Goal: Information Seeking & Learning: Compare options

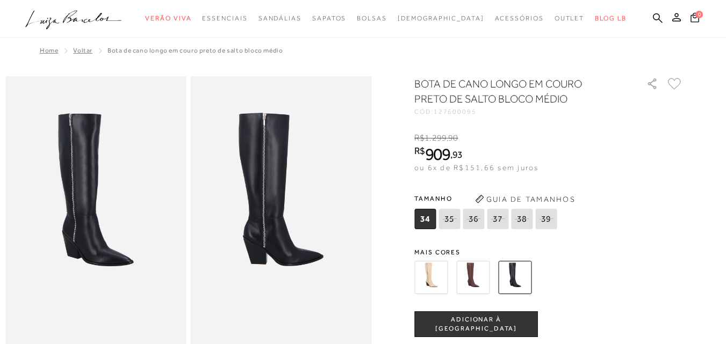
click at [478, 273] on img at bounding box center [472, 277] width 33 height 33
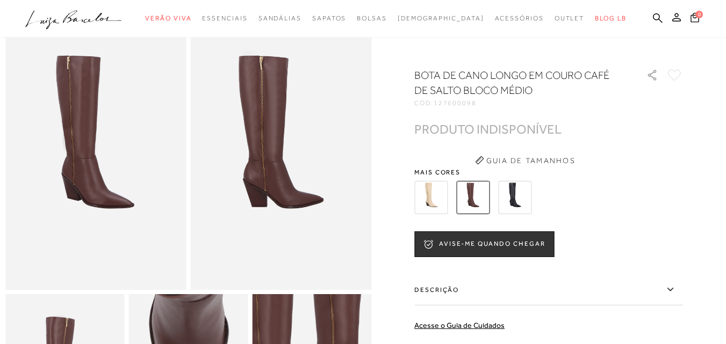
scroll to position [54, 0]
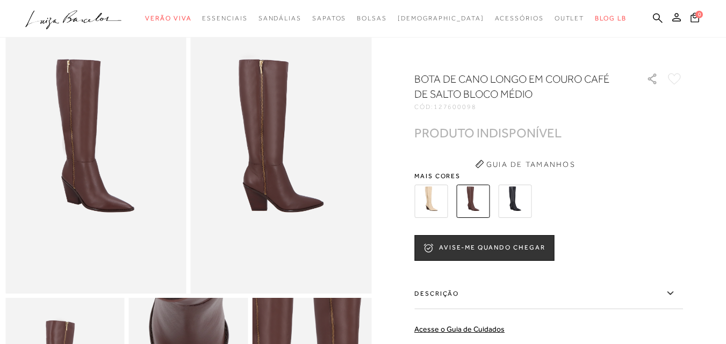
click at [443, 209] on img at bounding box center [430, 201] width 33 height 33
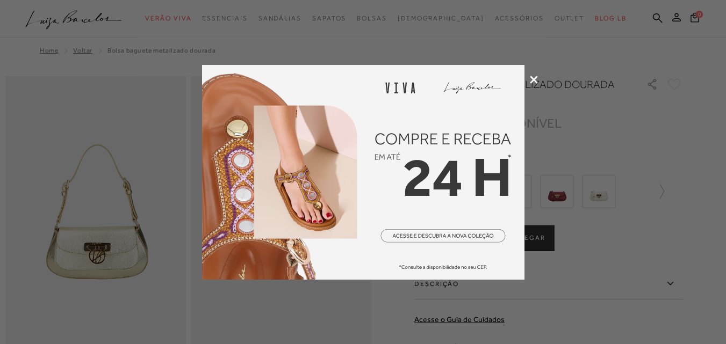
scroll to position [54, 0]
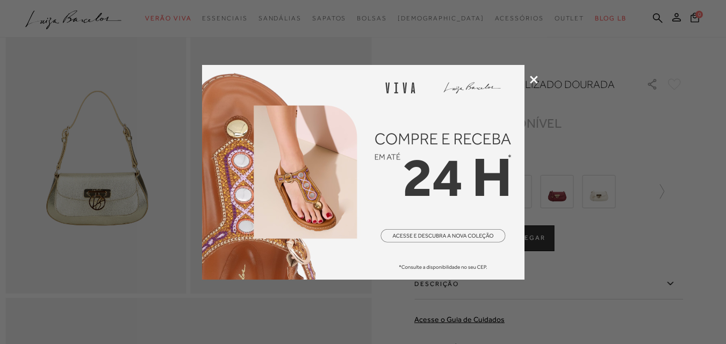
click at [537, 78] on icon at bounding box center [534, 80] width 8 height 8
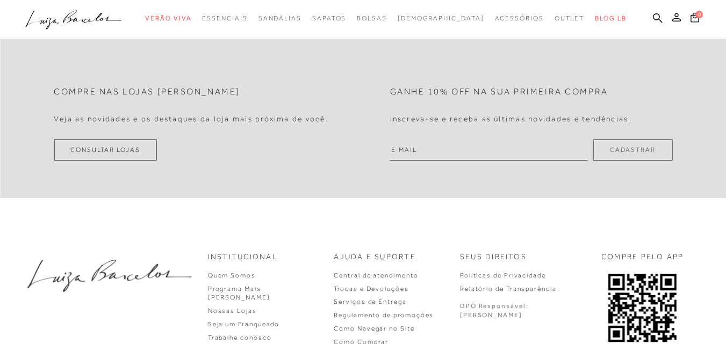
scroll to position [806, 0]
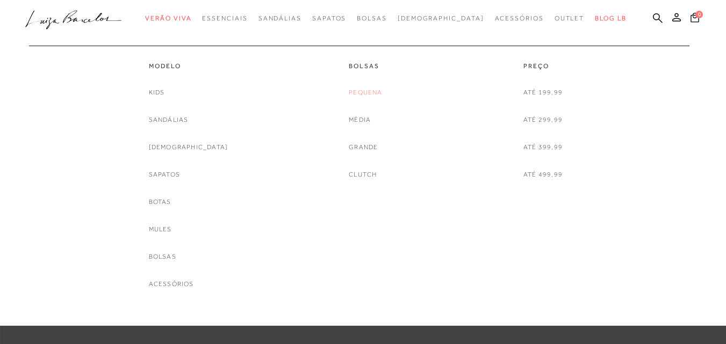
click at [355, 90] on link "Pequena" at bounding box center [365, 92] width 33 height 11
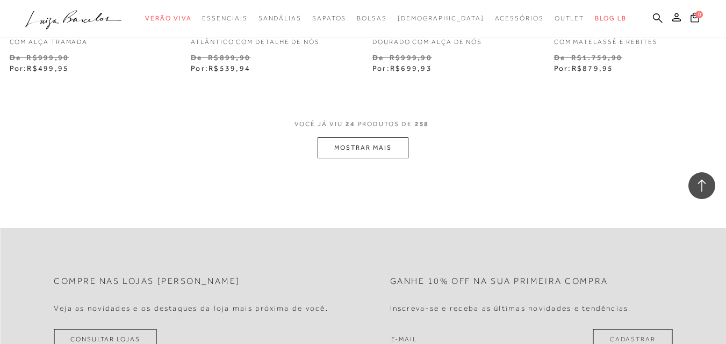
scroll to position [2095, 0]
click at [363, 155] on button "MOSTRAR MAIS" at bounding box center [362, 148] width 90 height 21
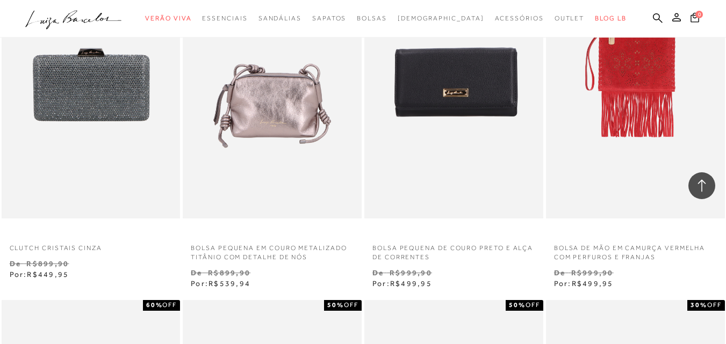
scroll to position [0, 0]
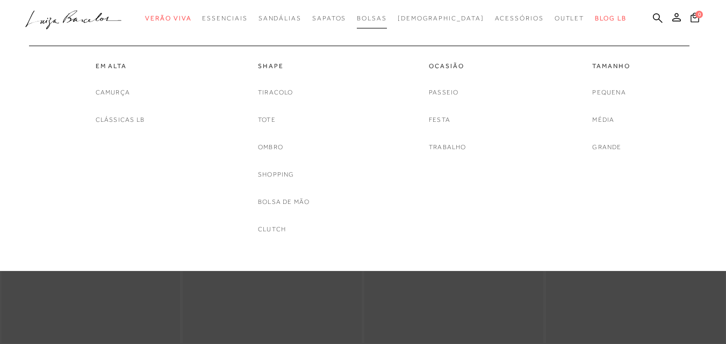
click at [387, 19] on span "Bolsas" at bounding box center [372, 19] width 30 height 8
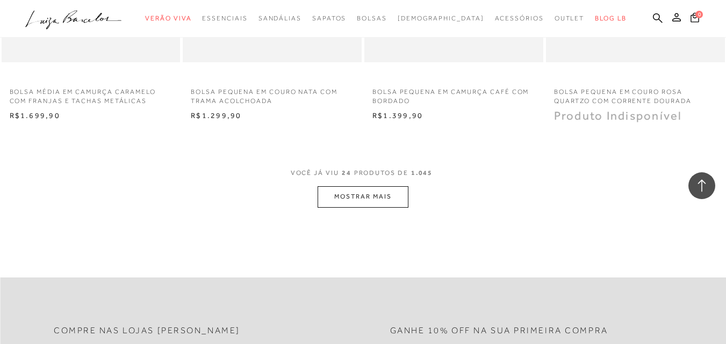
scroll to position [2041, 0]
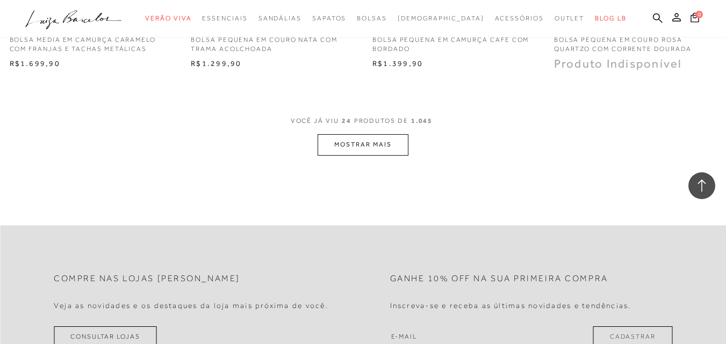
click at [357, 144] on button "MOSTRAR MAIS" at bounding box center [362, 144] width 90 height 21
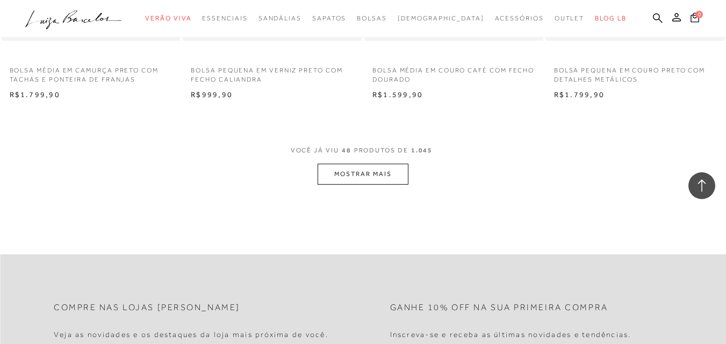
scroll to position [4082, 0]
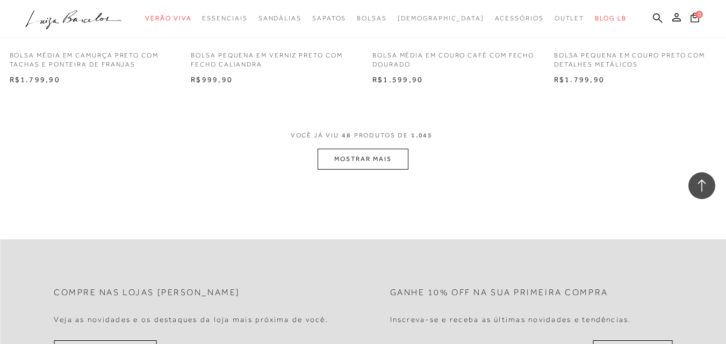
click at [377, 168] on button "MOSTRAR MAIS" at bounding box center [362, 159] width 90 height 21
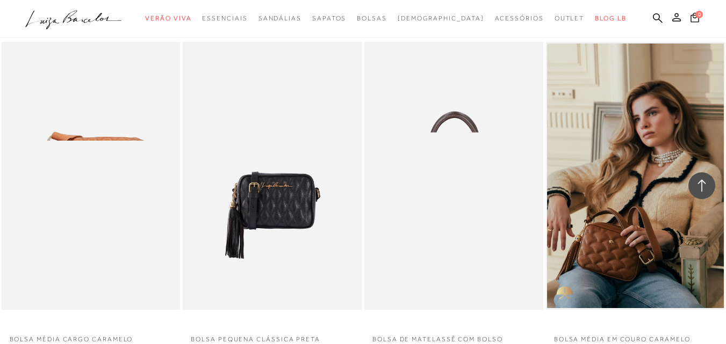
scroll to position [5962, 0]
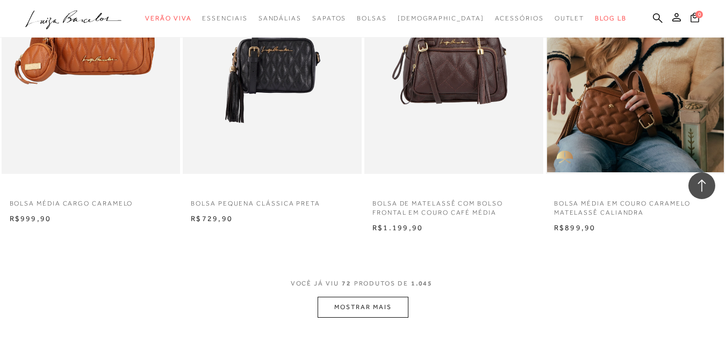
click at [372, 300] on button "MOSTRAR MAIS" at bounding box center [362, 307] width 90 height 21
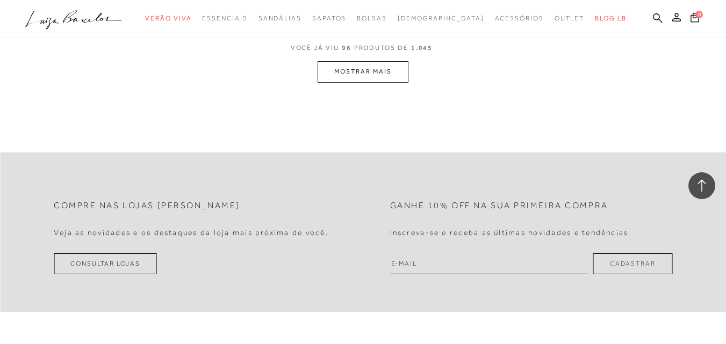
scroll to position [8218, 0]
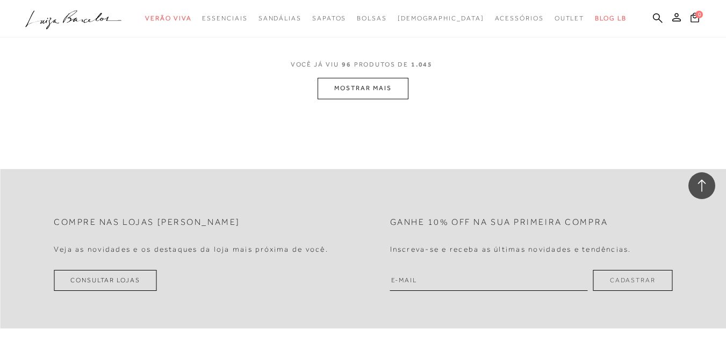
click at [348, 90] on button "MOSTRAR MAIS" at bounding box center [362, 88] width 90 height 21
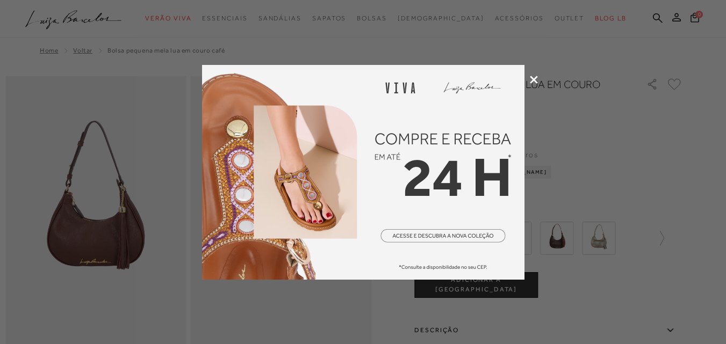
click at [538, 80] on div at bounding box center [363, 172] width 726 height 344
click at [532, 84] on div at bounding box center [363, 172] width 726 height 344
click at [533, 77] on icon at bounding box center [534, 80] width 8 height 8
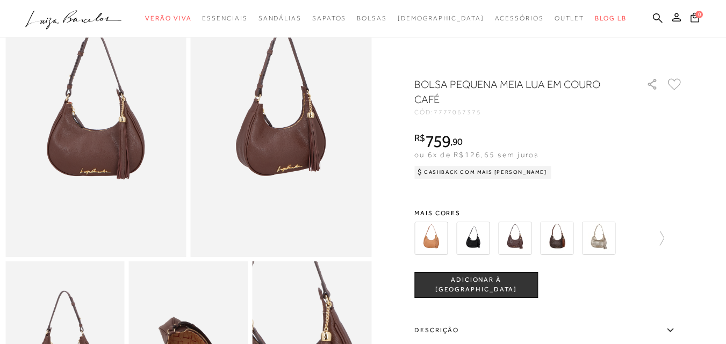
scroll to position [107, 0]
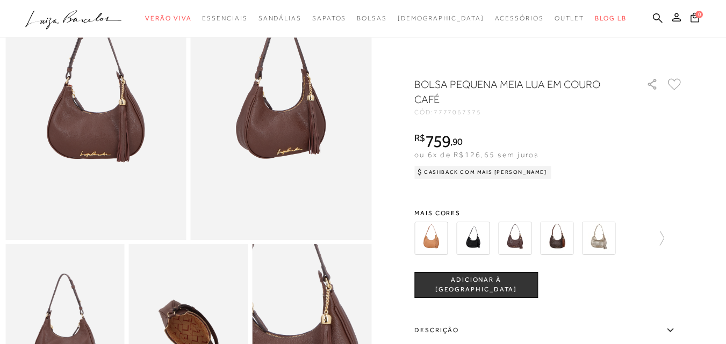
click at [437, 235] on img at bounding box center [430, 238] width 33 height 33
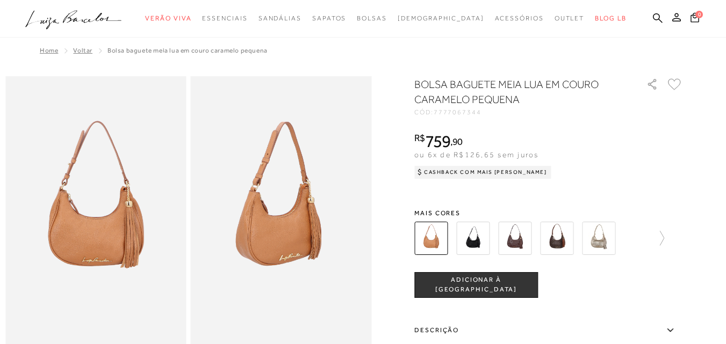
click at [475, 204] on div "BOLSA BAGUETE MEIA LUA EM COURO CARAMELO PEQUENA CÓD: 7777067344 × É necessário…" at bounding box center [548, 295] width 269 height 437
click at [475, 244] on img at bounding box center [472, 238] width 33 height 33
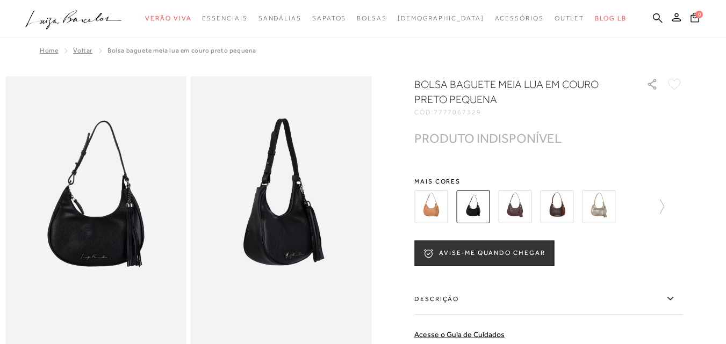
click at [518, 221] on img at bounding box center [514, 206] width 33 height 33
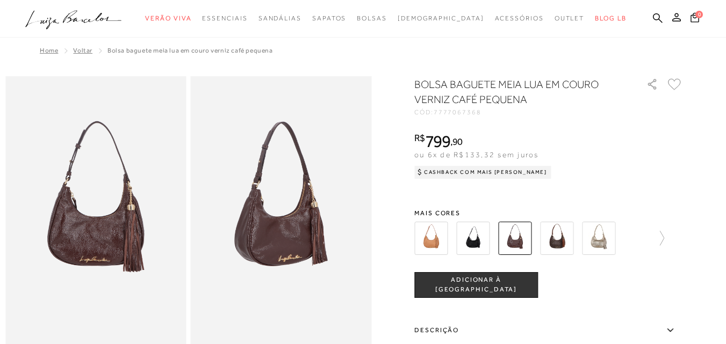
click at [560, 238] on img at bounding box center [556, 238] width 33 height 33
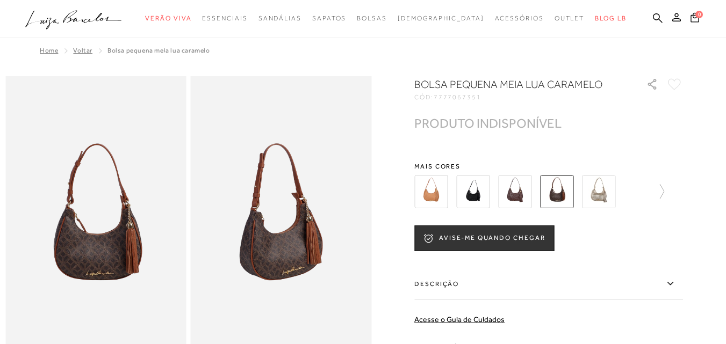
click at [596, 194] on img at bounding box center [598, 191] width 33 height 33
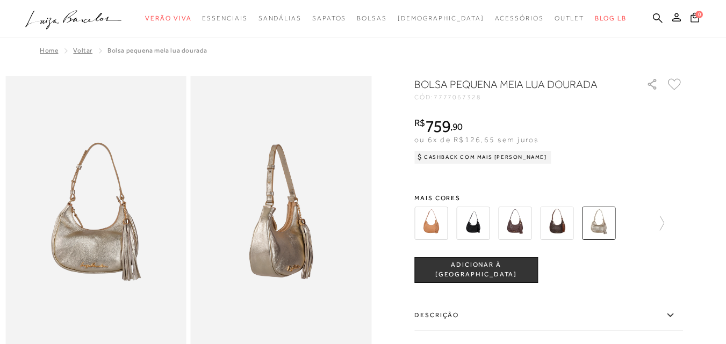
click at [517, 233] on img at bounding box center [514, 223] width 33 height 33
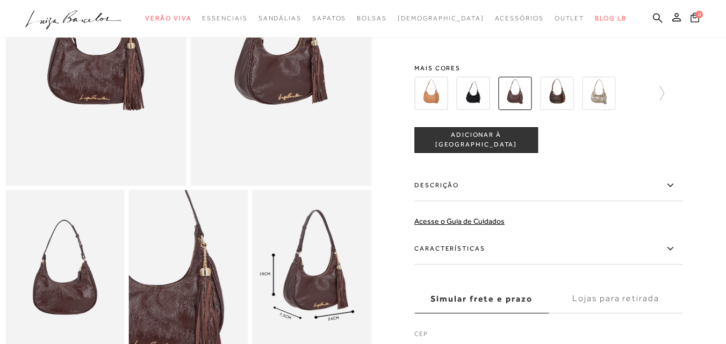
scroll to position [1, 0]
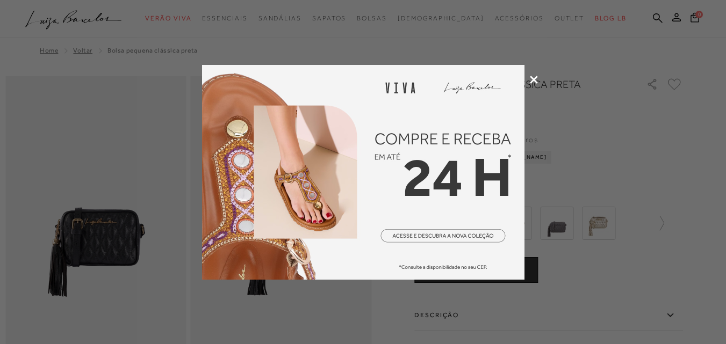
scroll to position [54, 0]
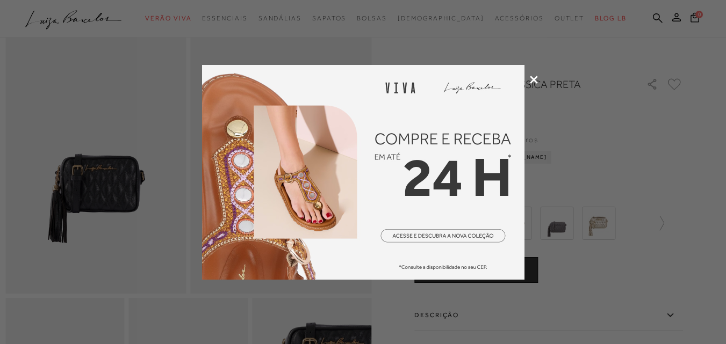
click at [530, 78] on icon at bounding box center [534, 80] width 8 height 8
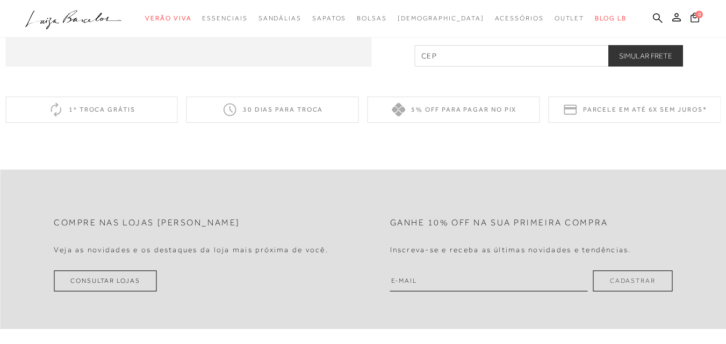
scroll to position [859, 0]
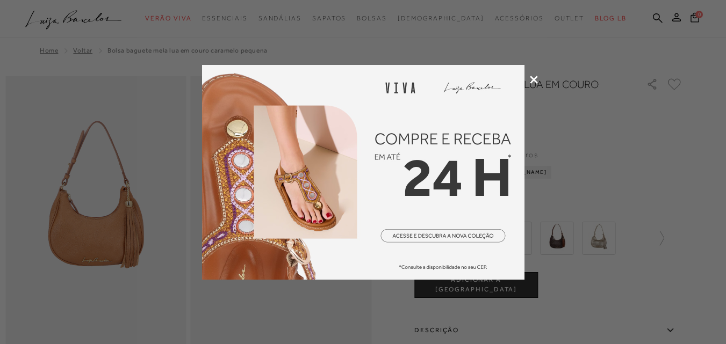
click at [533, 79] on icon at bounding box center [534, 80] width 8 height 8
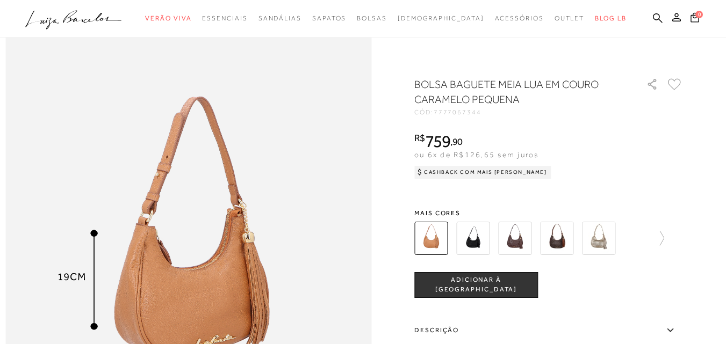
scroll to position [537, 0]
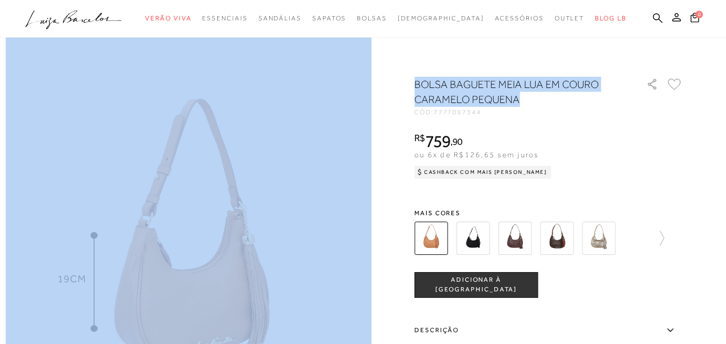
drag, startPoint x: 415, startPoint y: 82, endPoint x: 539, endPoint y: 108, distance: 126.3
click at [539, 108] on div at bounding box center [362, 42] width 715 height 1007
copy div "BOLSA BAGUETE MEIA LUA EM COURO CARAMELO PEQUENA"
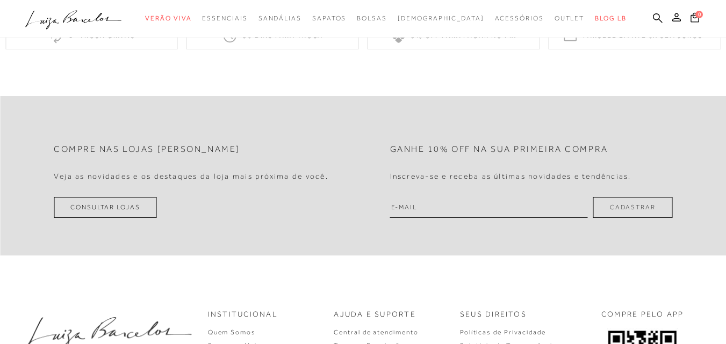
scroll to position [1128, 0]
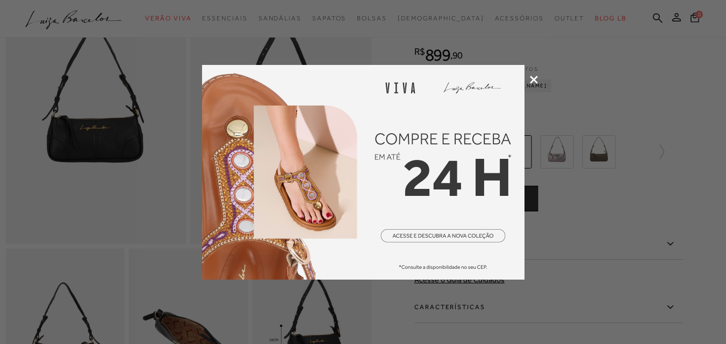
scroll to position [107, 0]
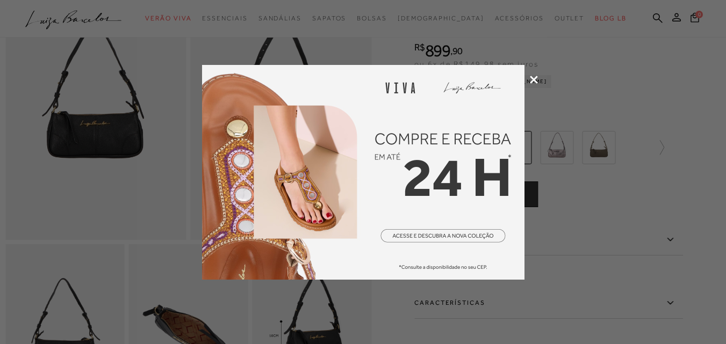
click at [530, 81] on icon at bounding box center [534, 80] width 8 height 8
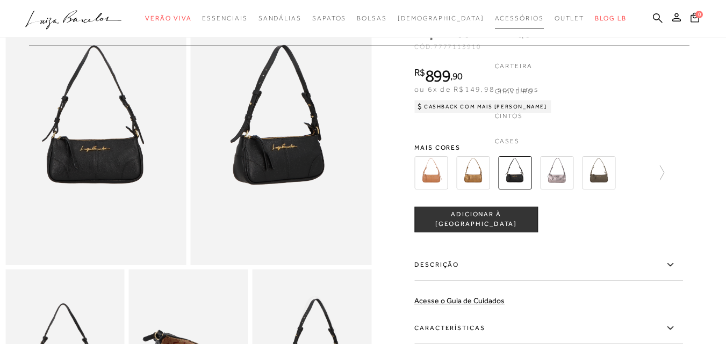
scroll to position [54, 0]
